Goal: Task Accomplishment & Management: Manage account settings

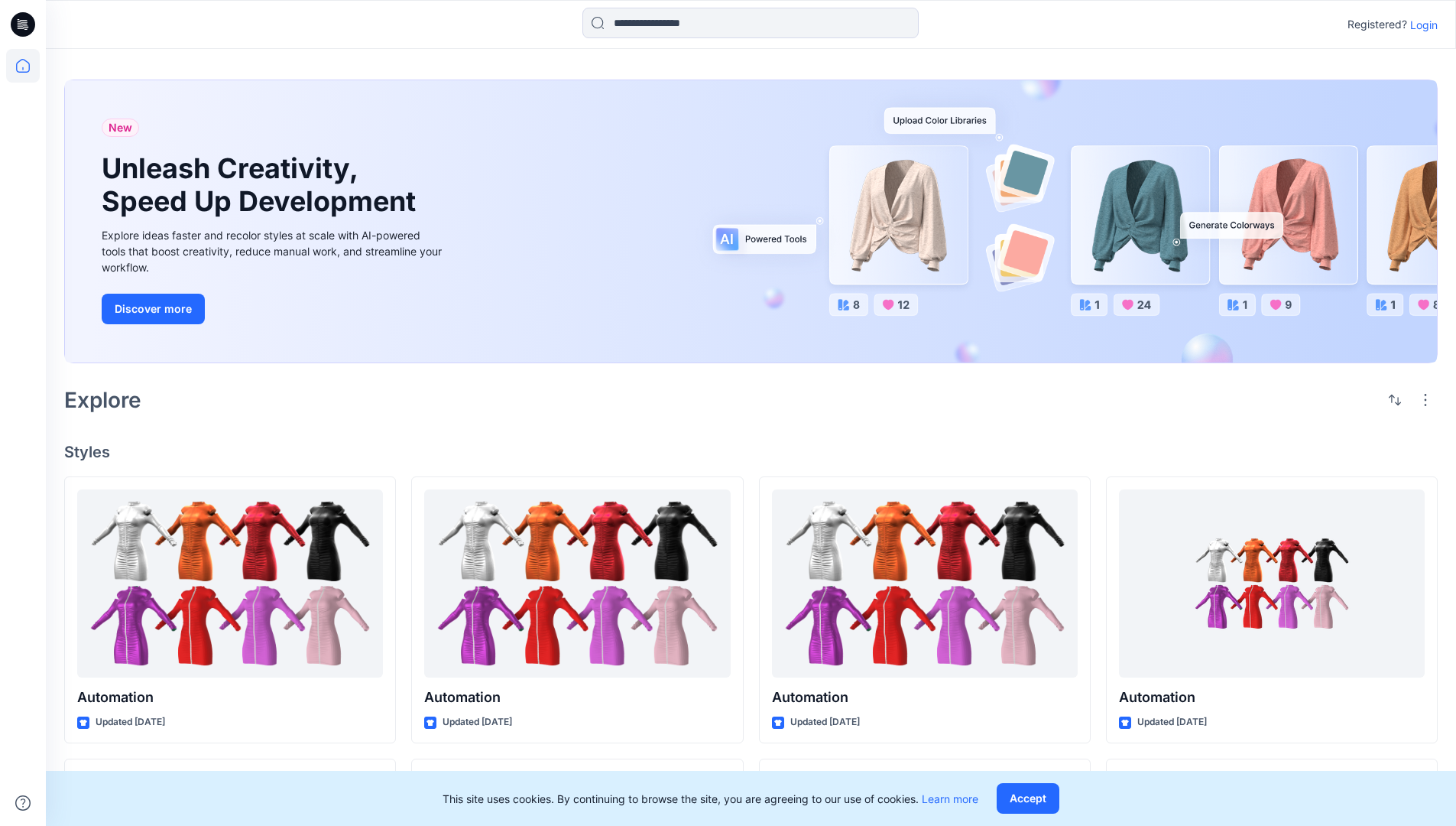
click at [1420, 25] on p "Login" at bounding box center [1423, 24] width 27 height 16
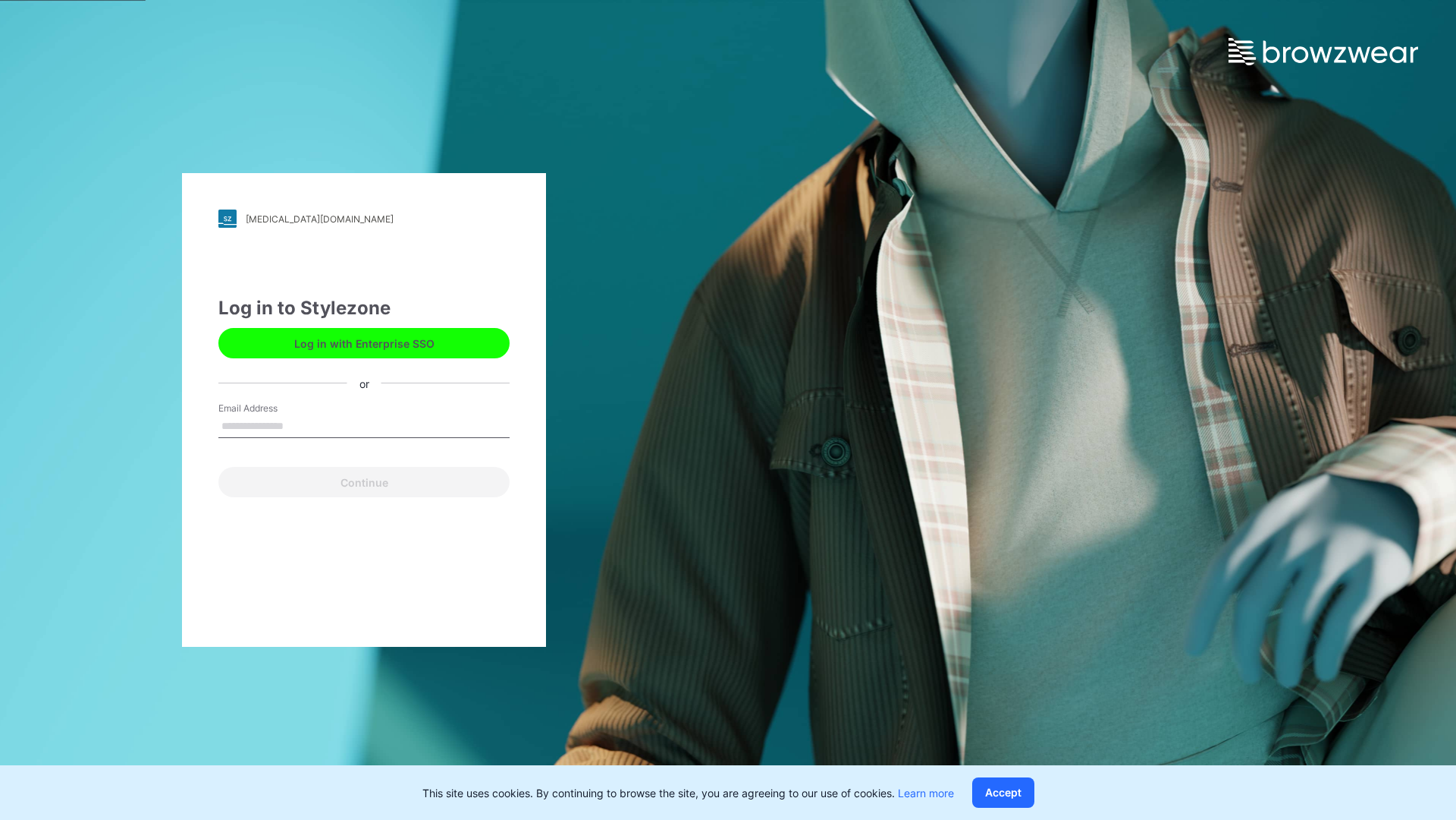
click at [300, 425] on input "Email Address" at bounding box center [364, 427] width 291 height 23
type input "**********"
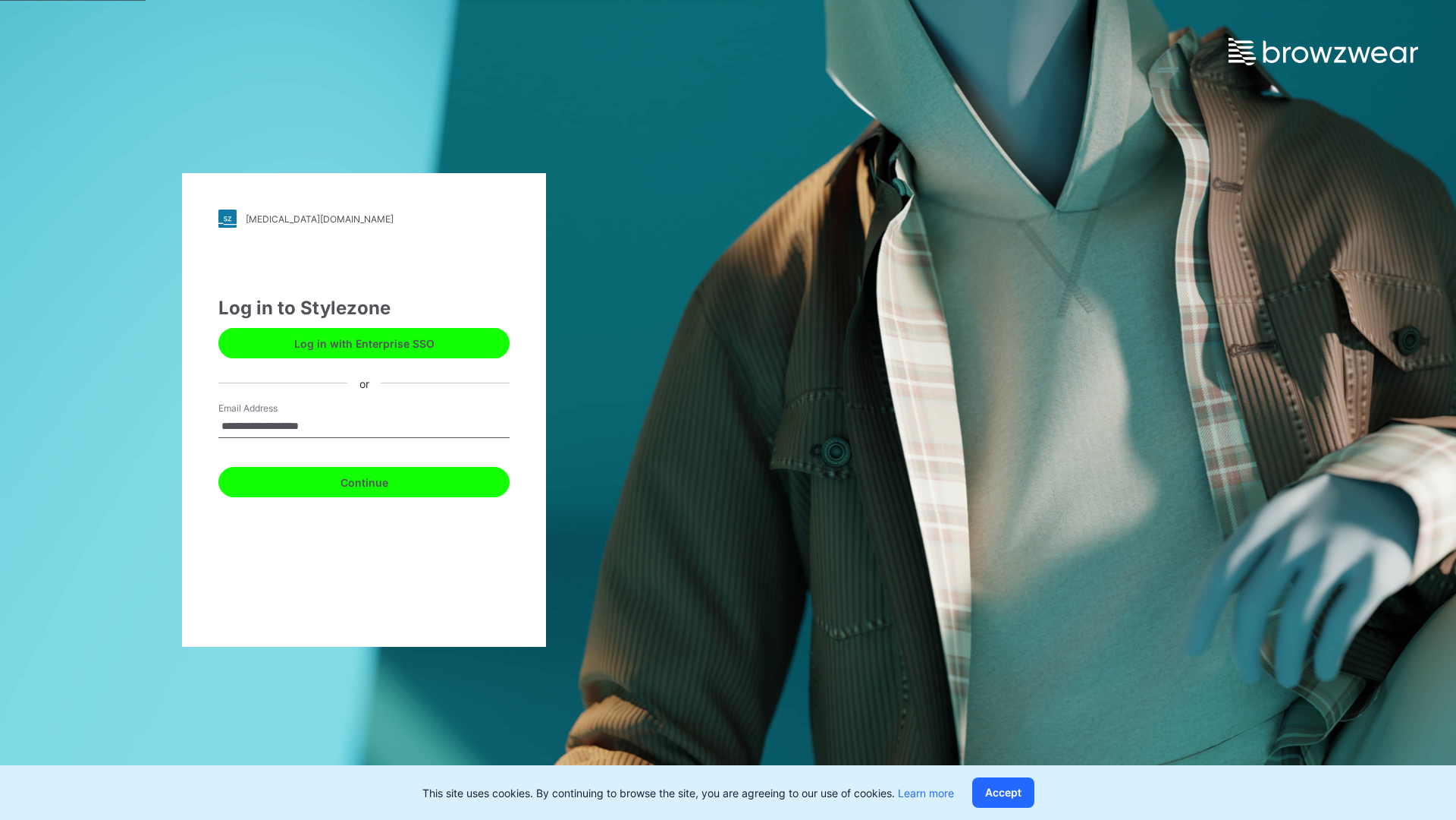
click at [381, 480] on button "Continue" at bounding box center [364, 482] width 291 height 30
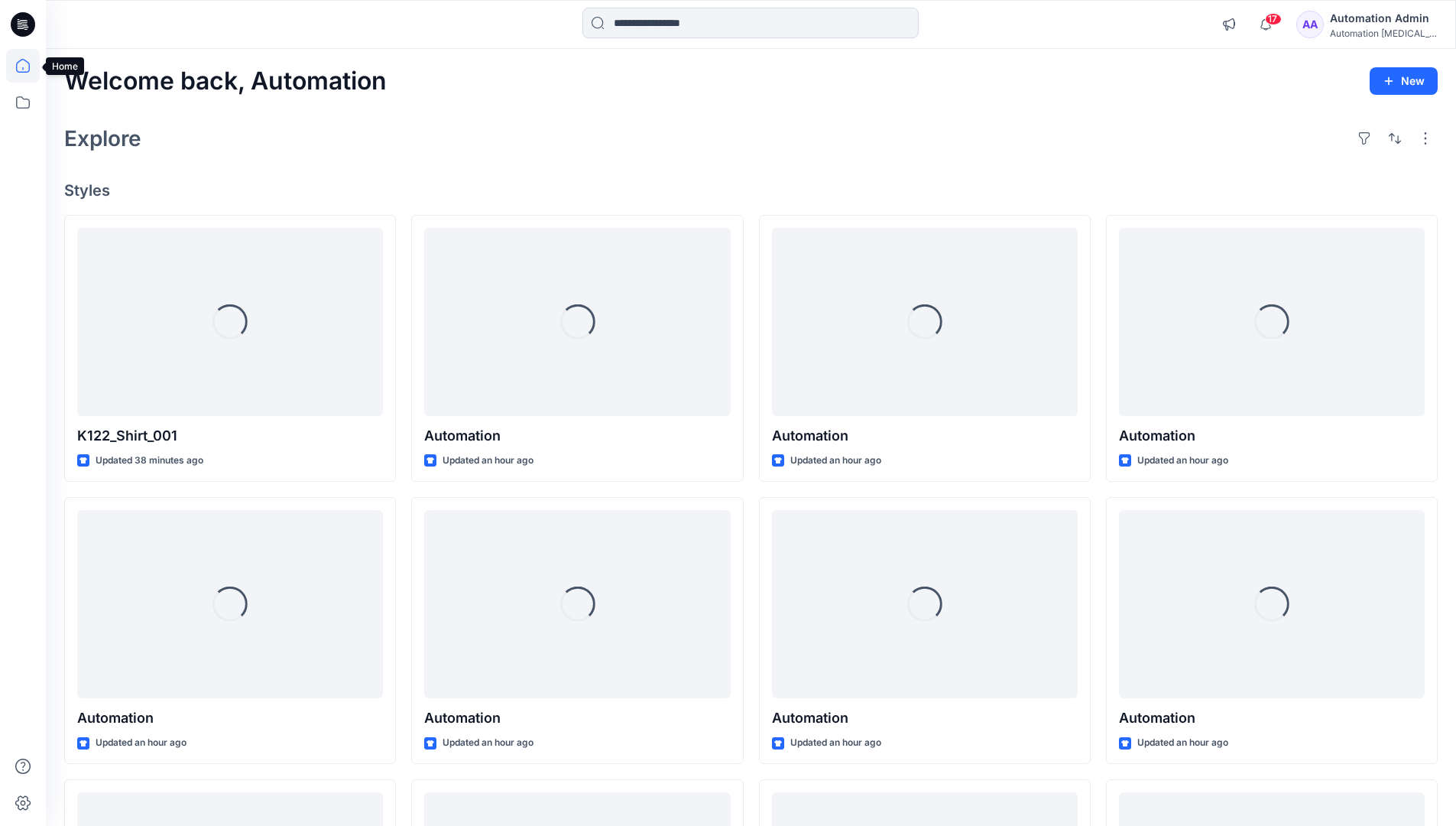
click at [29, 66] on icon at bounding box center [22, 65] width 14 height 14
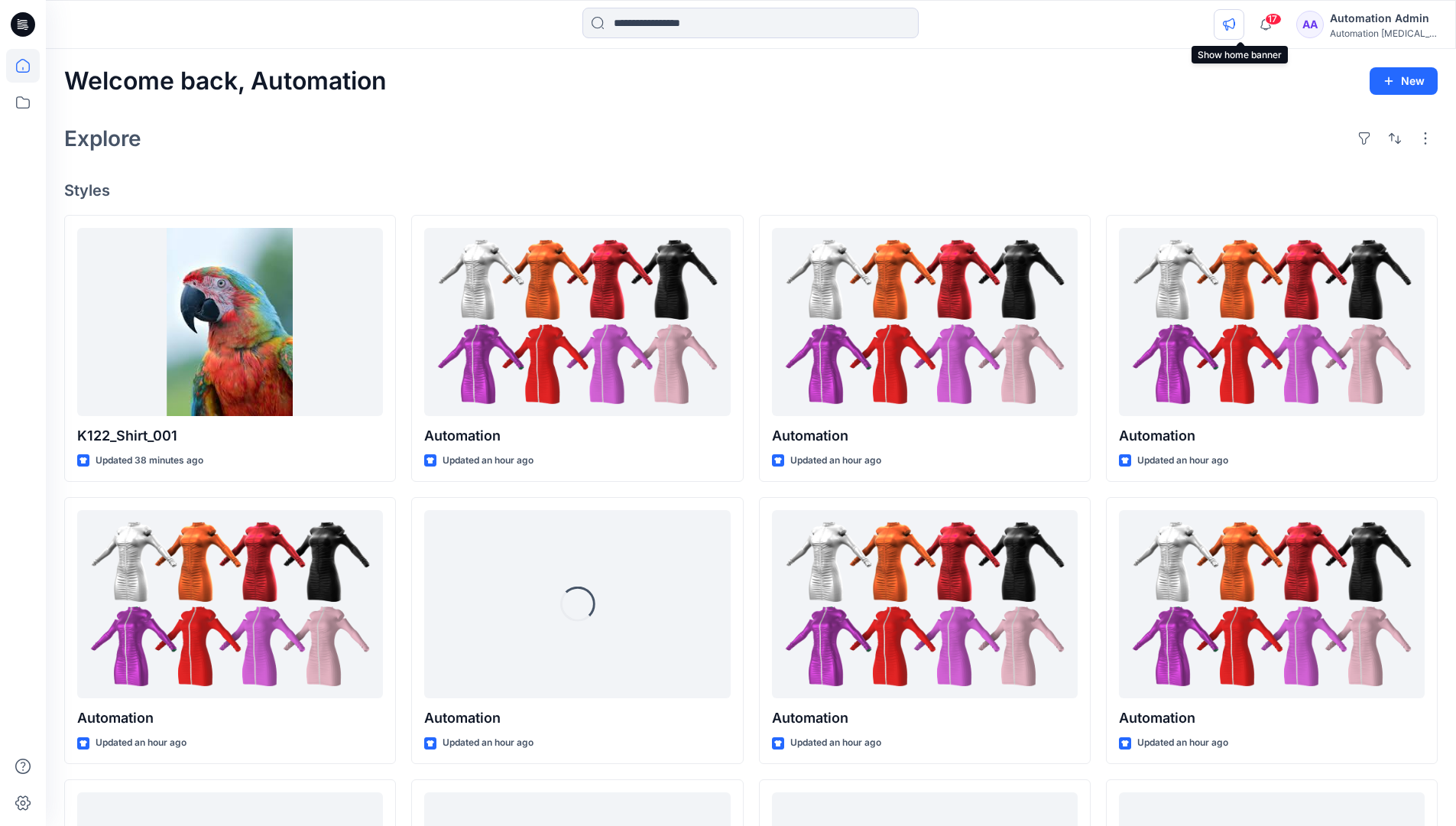
click at [1234, 27] on icon "button" at bounding box center [1228, 24] width 12 height 12
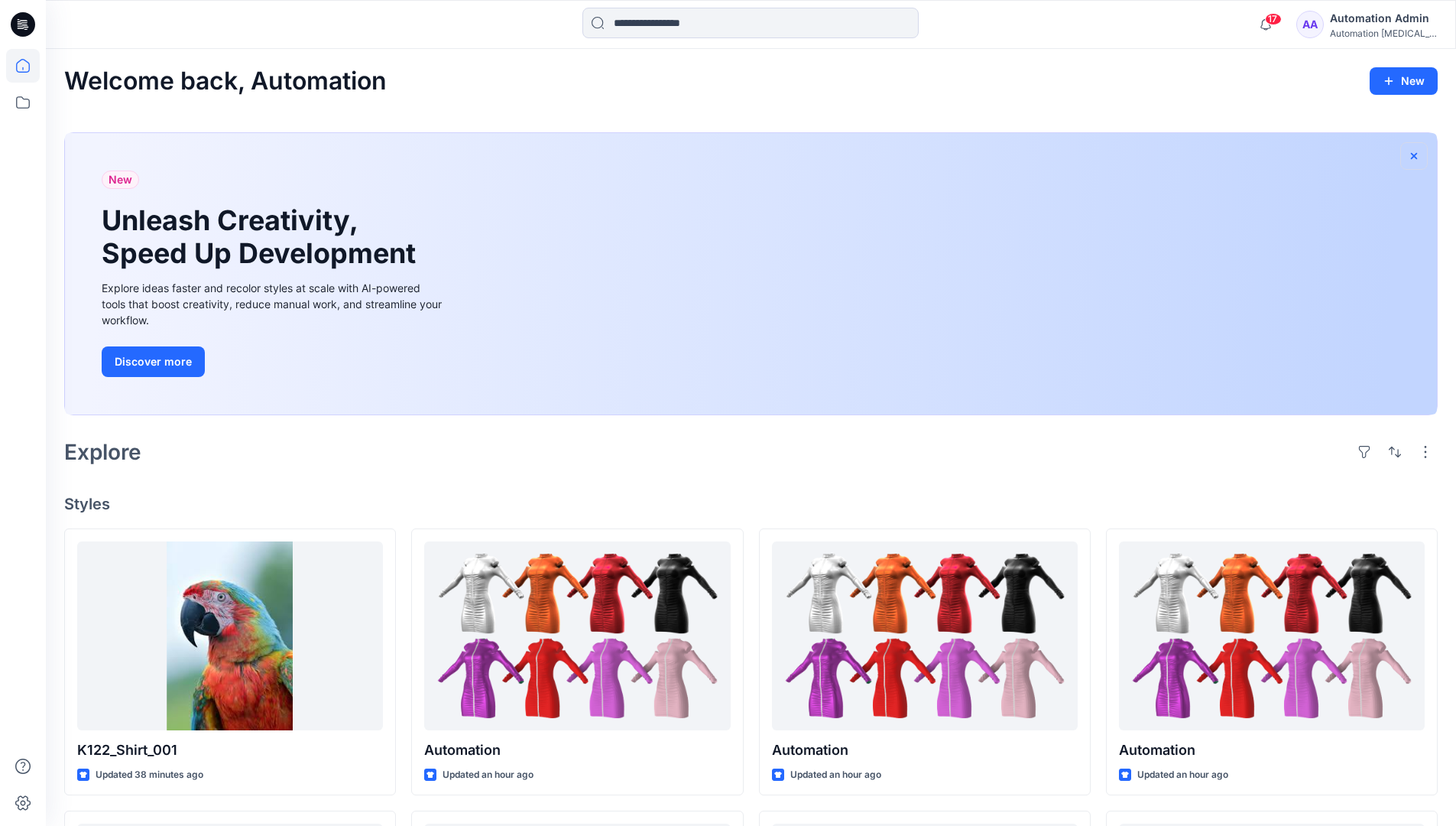
click at [1413, 154] on icon "button" at bounding box center [1413, 156] width 12 height 12
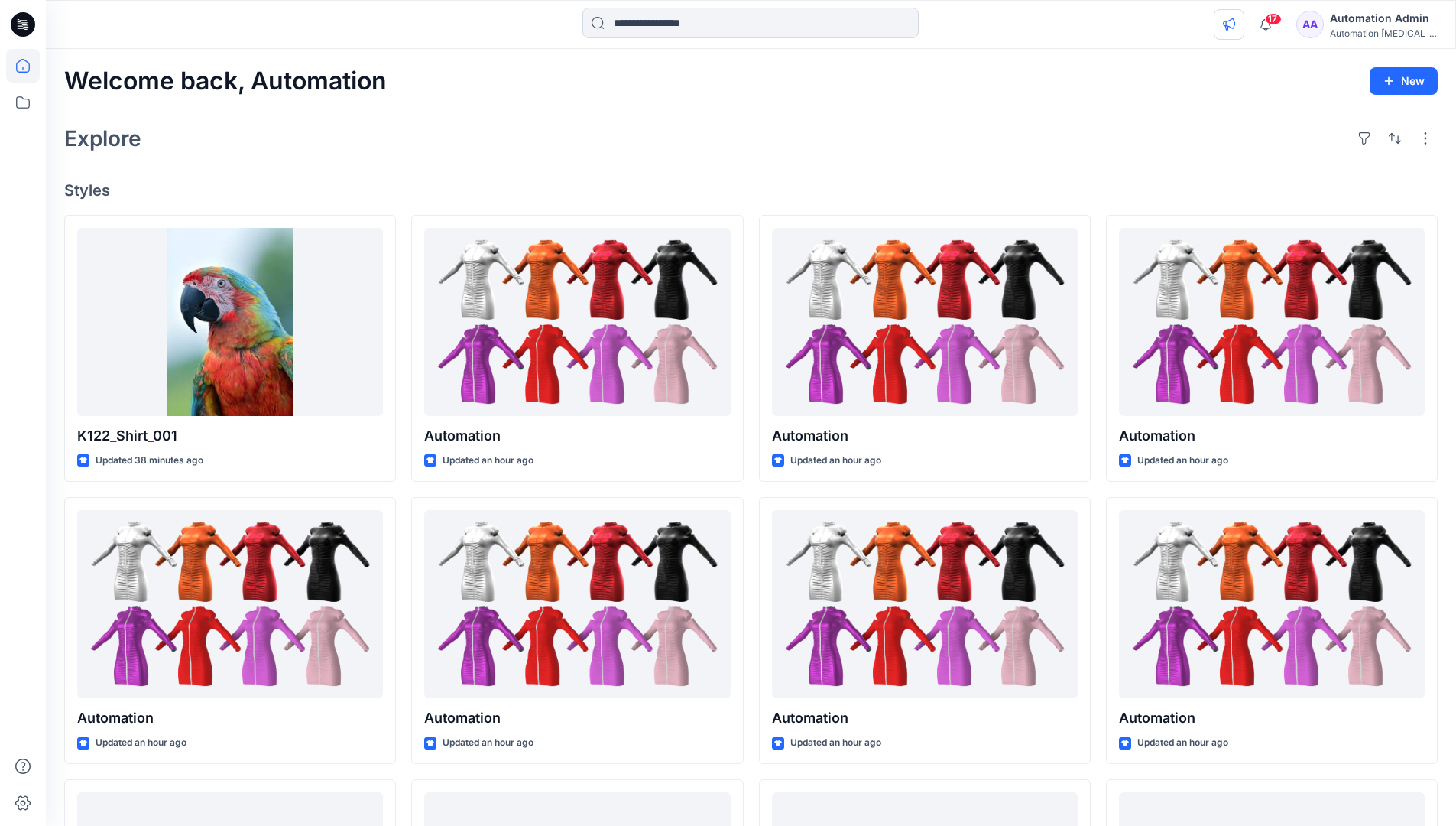
click at [1235, 21] on icon "button" at bounding box center [1228, 24] width 12 height 12
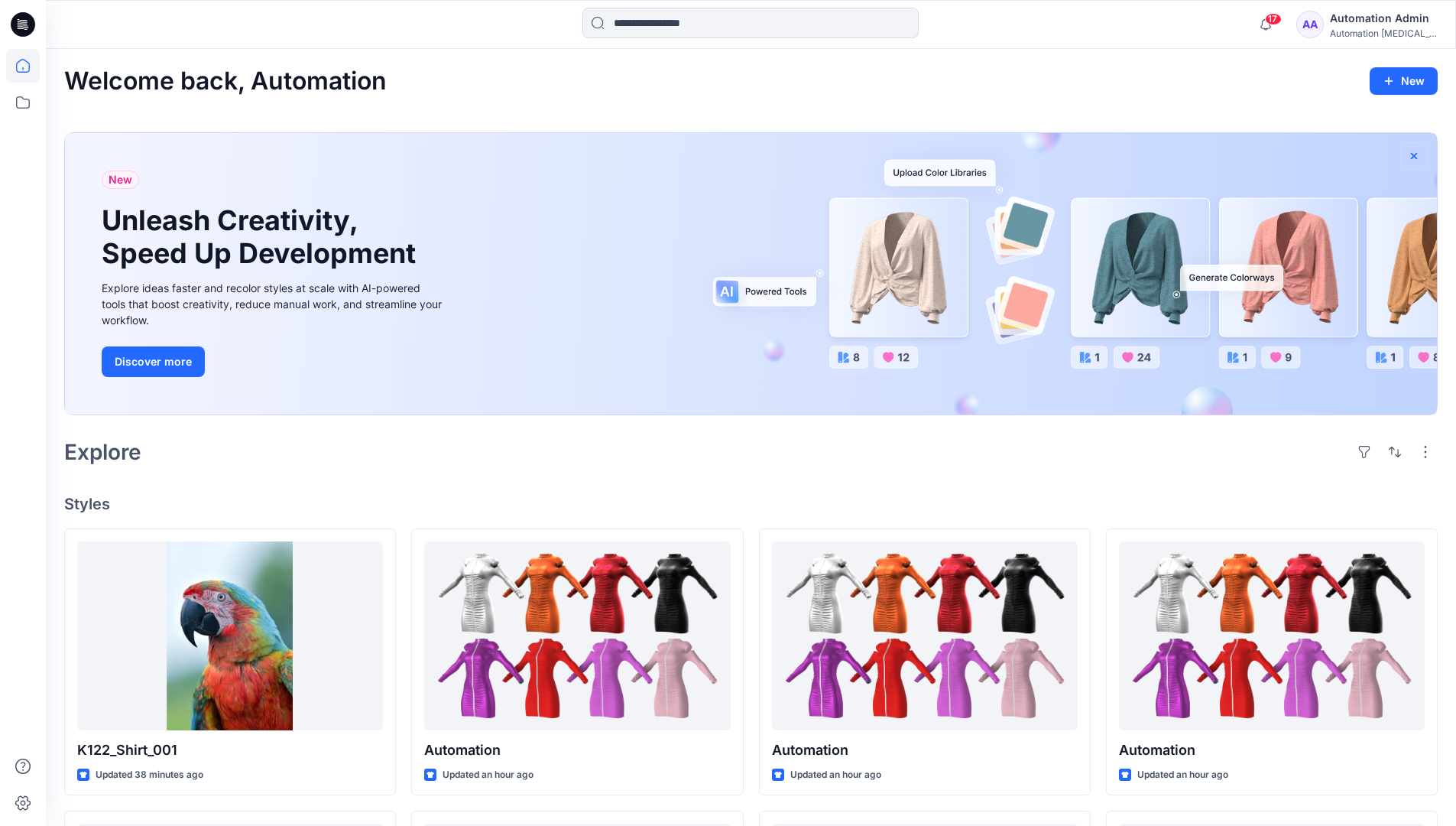
click at [1414, 156] on icon "button" at bounding box center [1413, 155] width 6 height 6
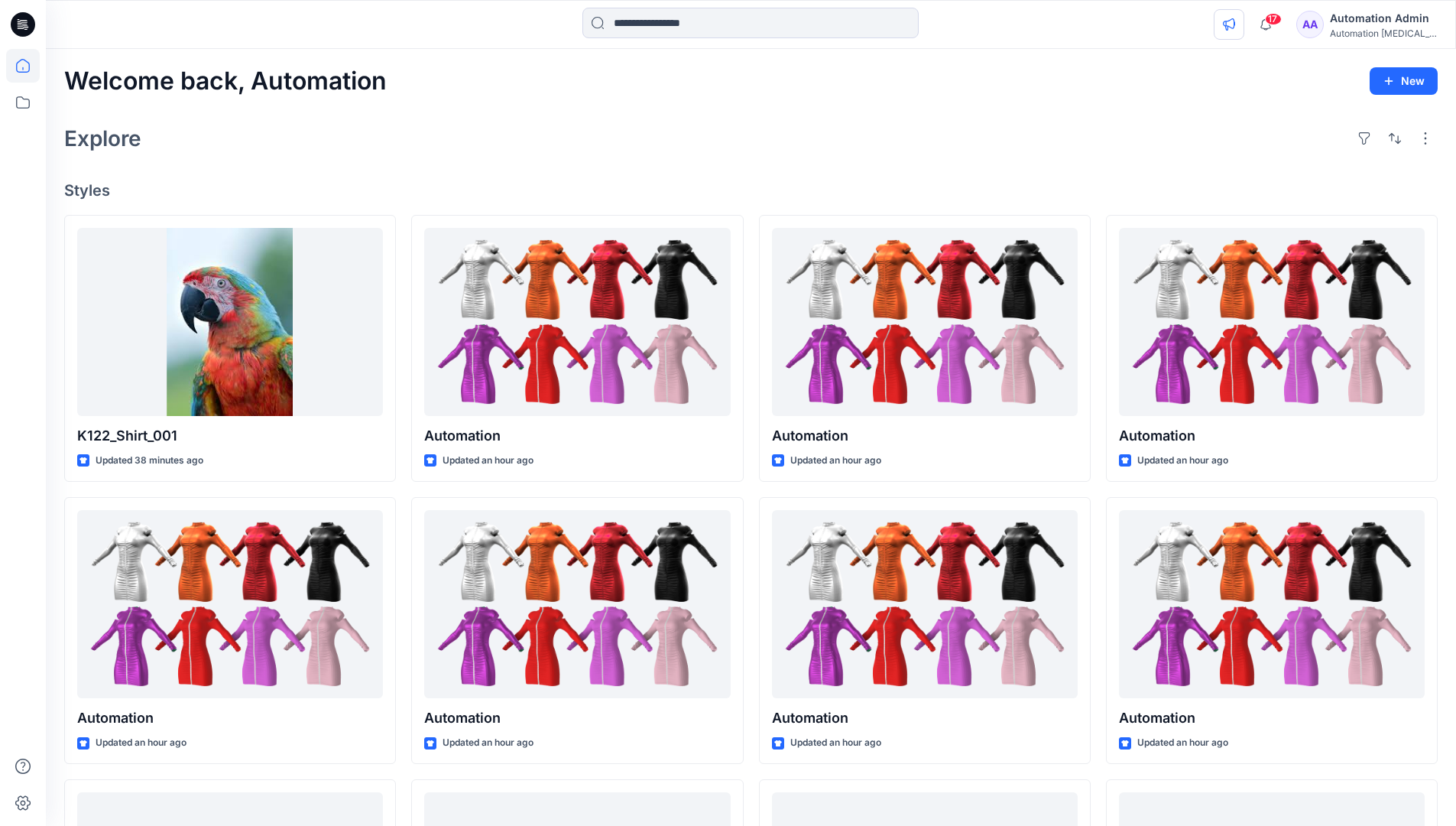
click at [1235, 26] on icon "button" at bounding box center [1228, 24] width 12 height 12
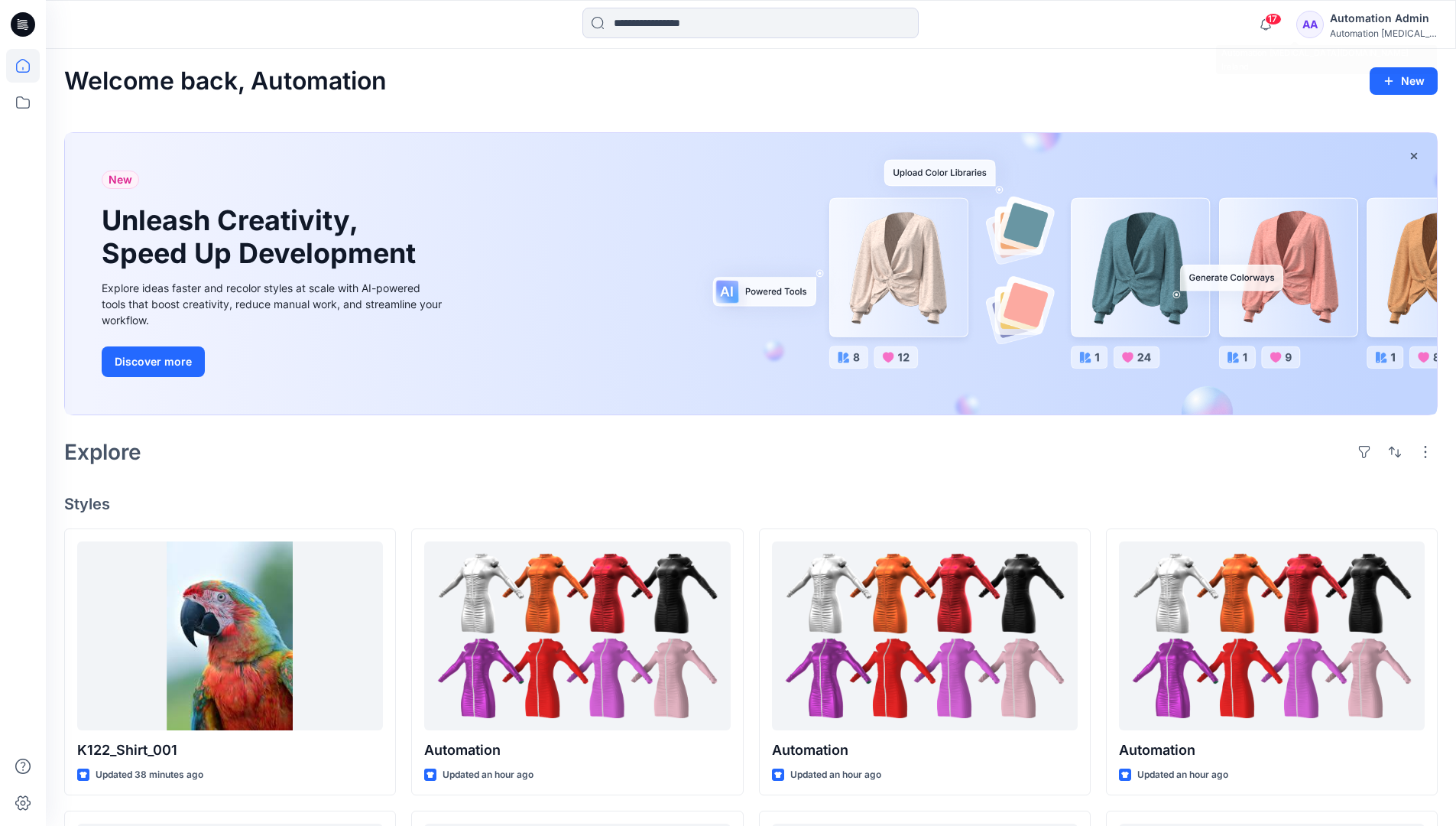
click at [1356, 35] on div "Automation testim..." at bounding box center [1383, 33] width 107 height 12
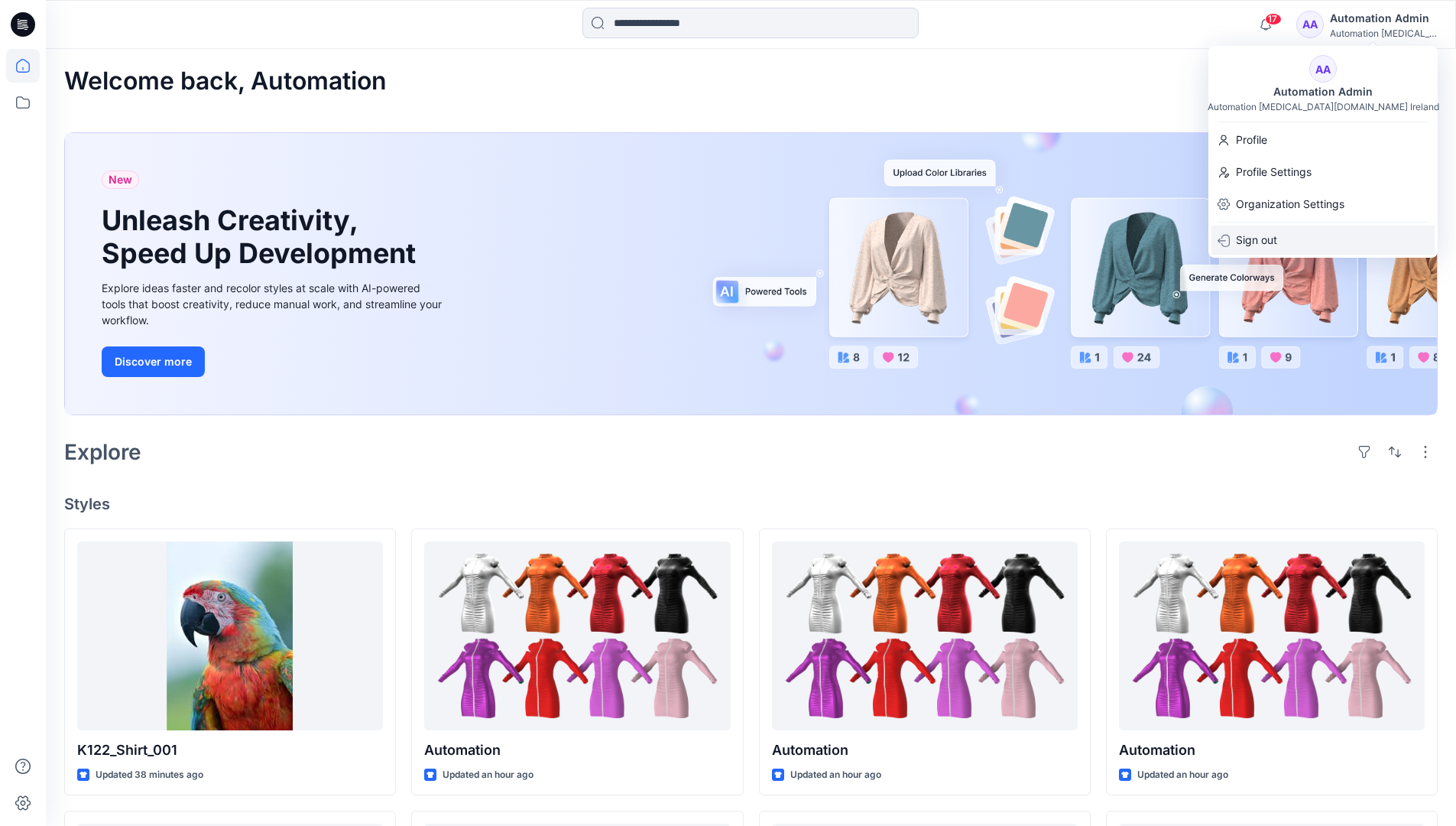
click at [1286, 236] on div "Sign out" at bounding box center [1322, 240] width 223 height 29
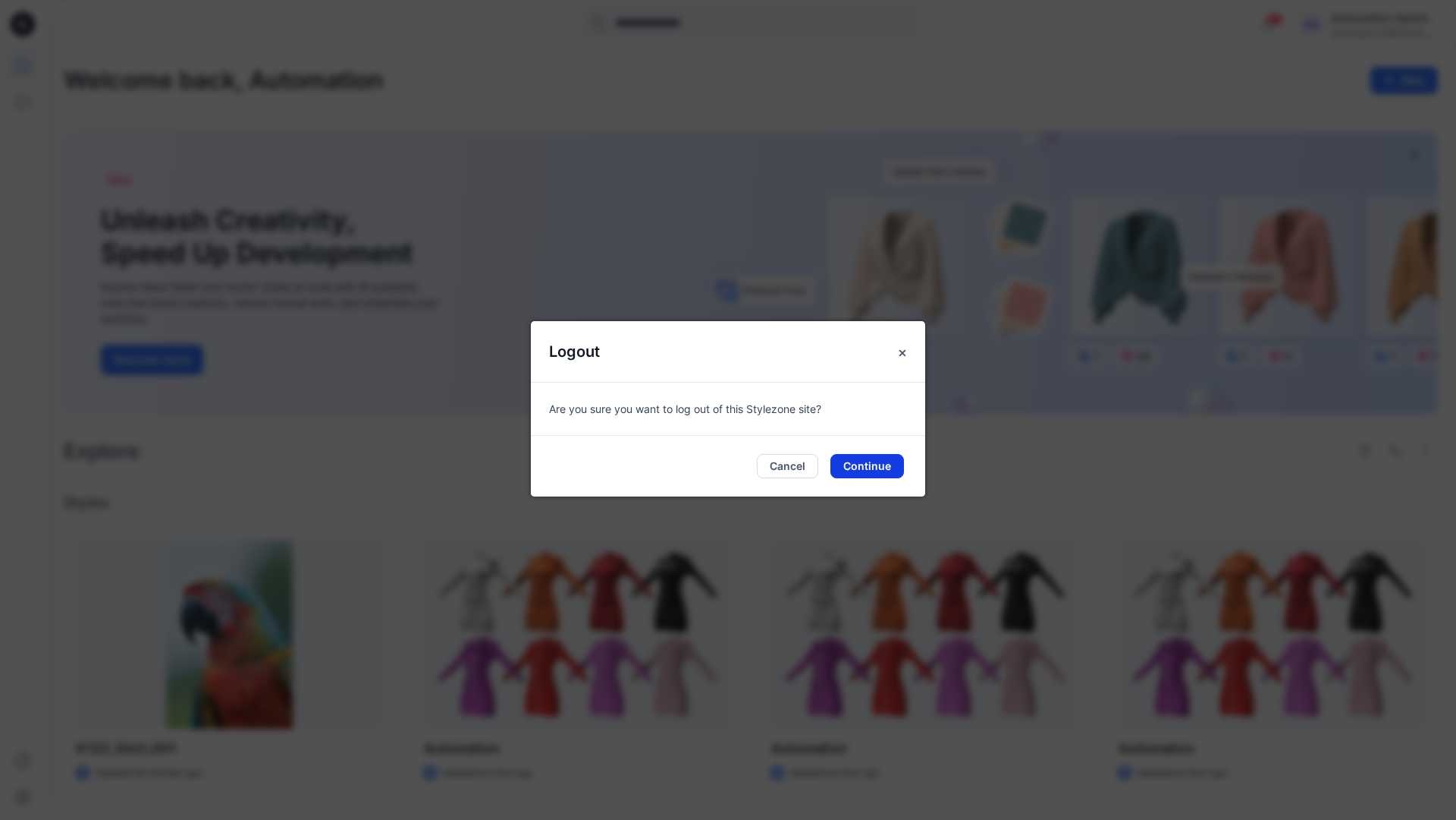
click at [894, 467] on button "Continue" at bounding box center [868, 466] width 74 height 25
